Goal: Transaction & Acquisition: Obtain resource

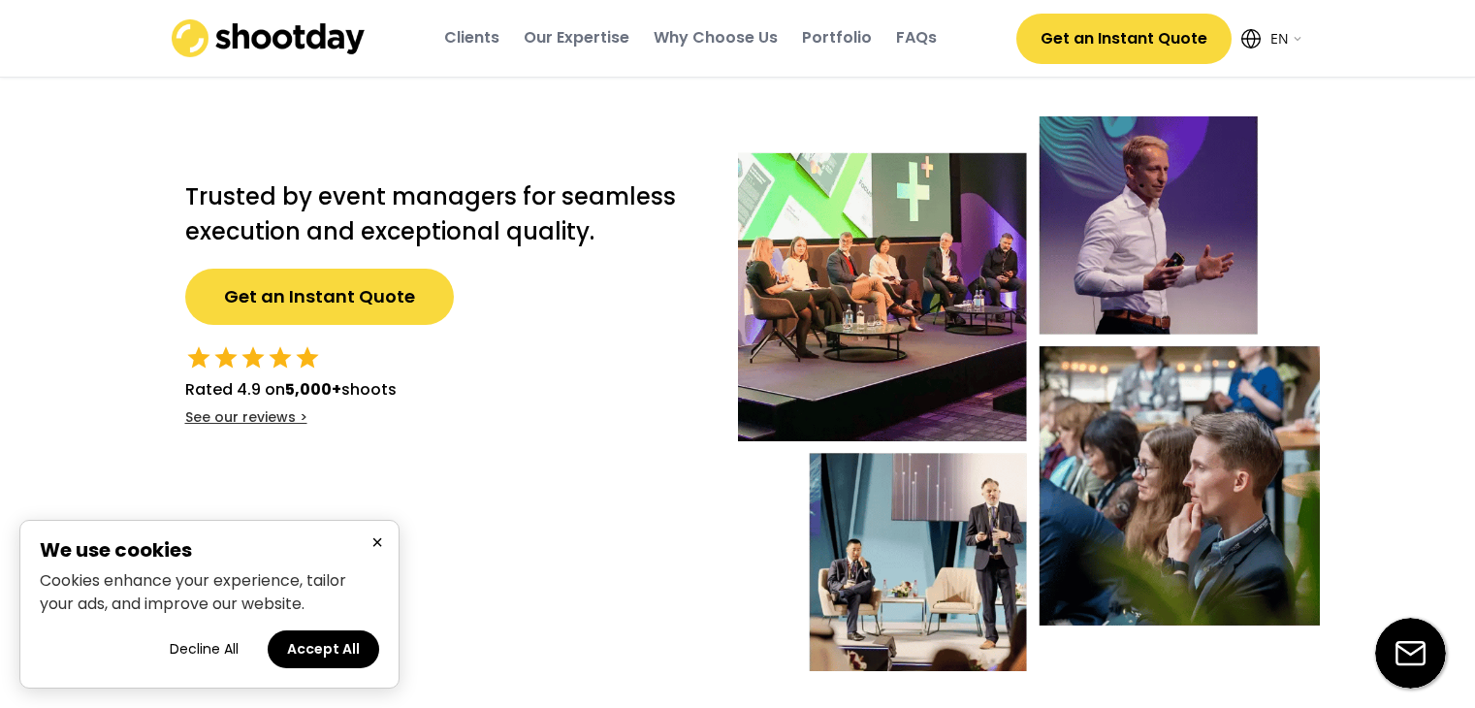
select select ""en""
click at [1121, 47] on button "Get an Instant Quote" at bounding box center [1123, 39] width 215 height 50
click at [338, 647] on button "Accept All" at bounding box center [324, 649] width 112 height 38
